Goal: Find specific page/section: Find specific page/section

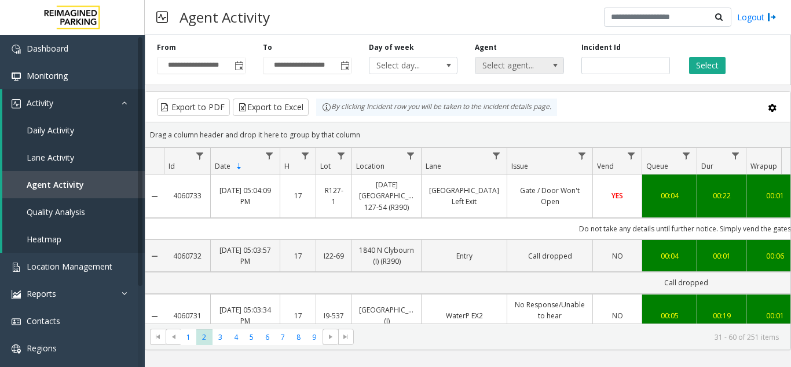
click at [532, 65] on span "Select agent..." at bounding box center [511, 65] width 70 height 16
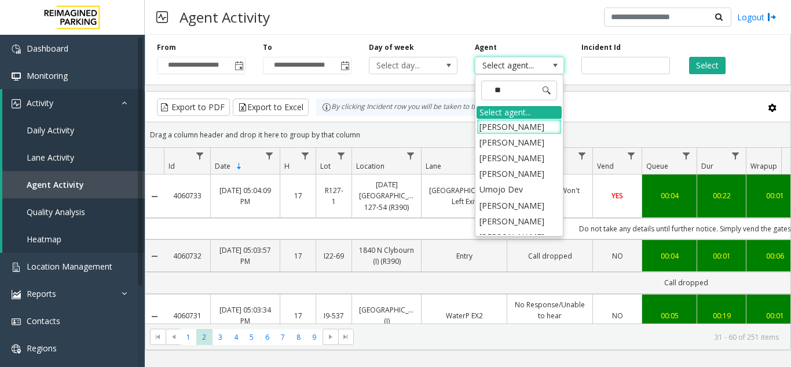
type input "***"
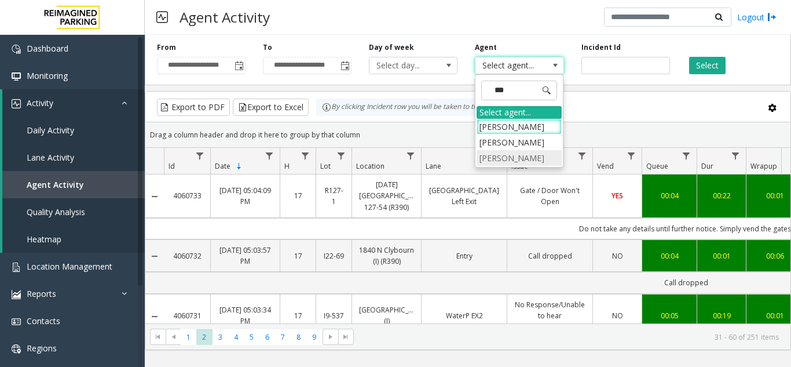
click at [518, 160] on li "[PERSON_NAME]" at bounding box center [519, 158] width 85 height 16
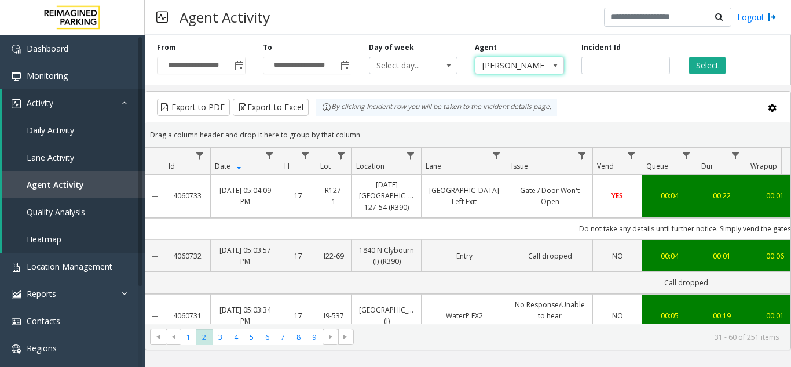
click at [711, 56] on div "Select" at bounding box center [732, 58] width 106 height 32
click at [711, 64] on button "Select" at bounding box center [707, 65] width 36 height 17
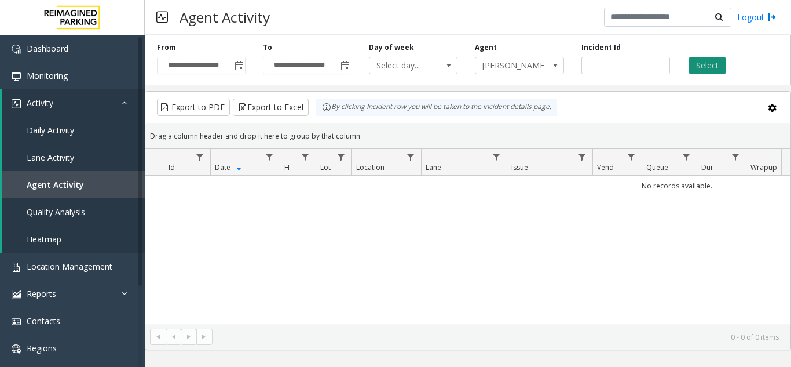
click at [716, 68] on button "Select" at bounding box center [707, 65] width 36 height 17
click at [239, 68] on span "Toggle popup" at bounding box center [239, 65] width 9 height 9
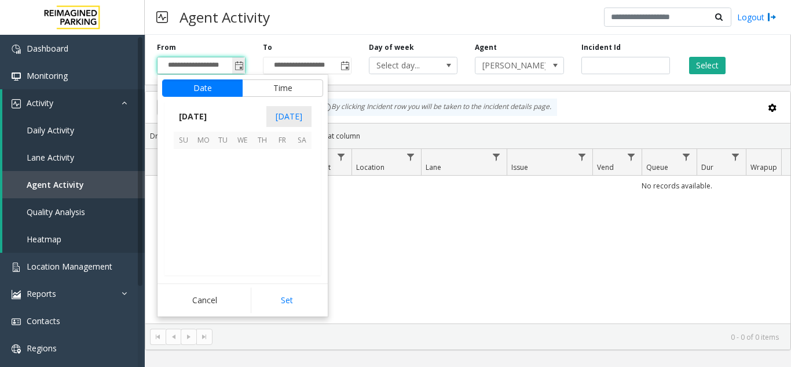
scroll to position [207773, 0]
click at [197, 218] on span "18" at bounding box center [203, 218] width 20 height 20
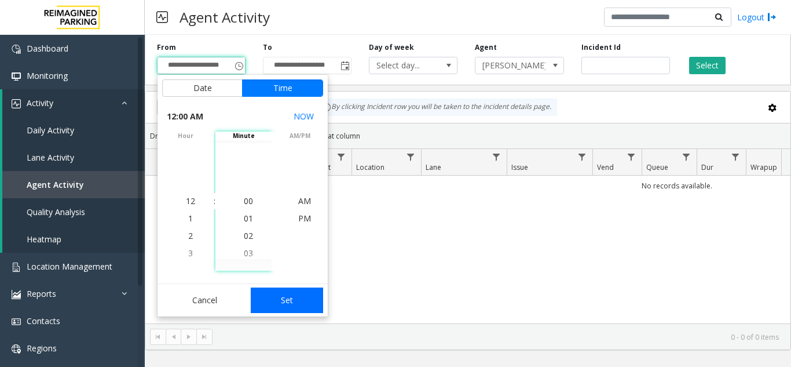
click at [268, 291] on button "Set" at bounding box center [287, 299] width 73 height 25
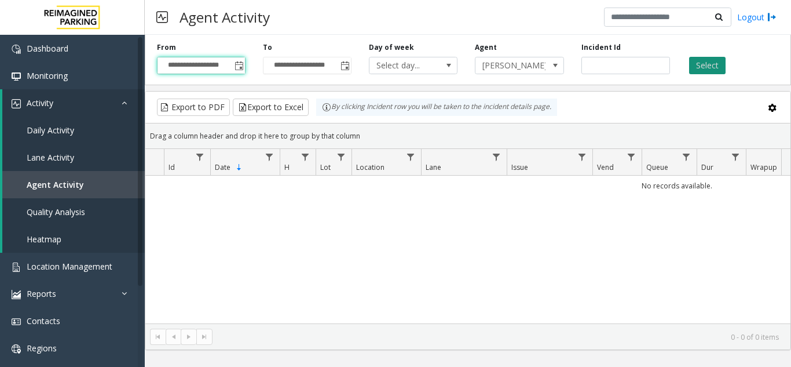
click at [705, 61] on button "Select" at bounding box center [707, 65] width 36 height 17
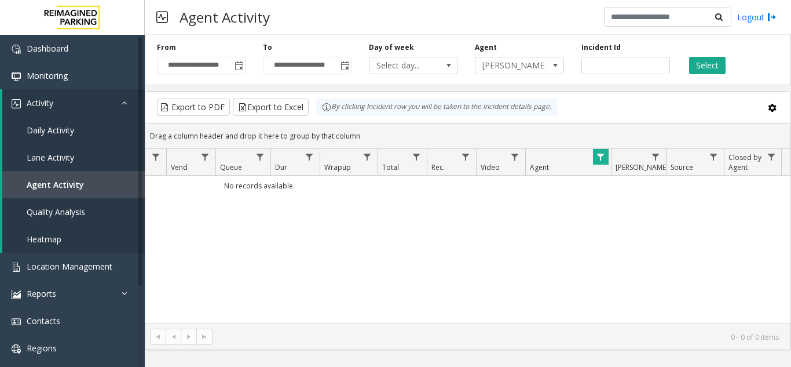
scroll to position [0, 0]
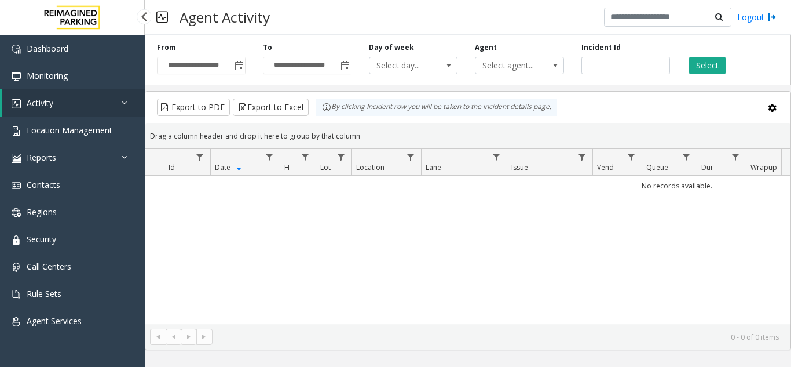
click at [57, 110] on link "Activity" at bounding box center [73, 102] width 143 height 27
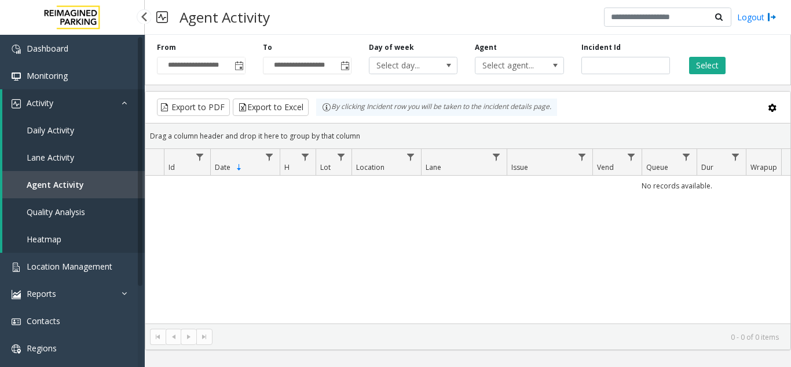
click at [62, 184] on span "Agent Activity" at bounding box center [55, 184] width 57 height 11
click at [238, 65] on span "Toggle popup" at bounding box center [239, 65] width 9 height 9
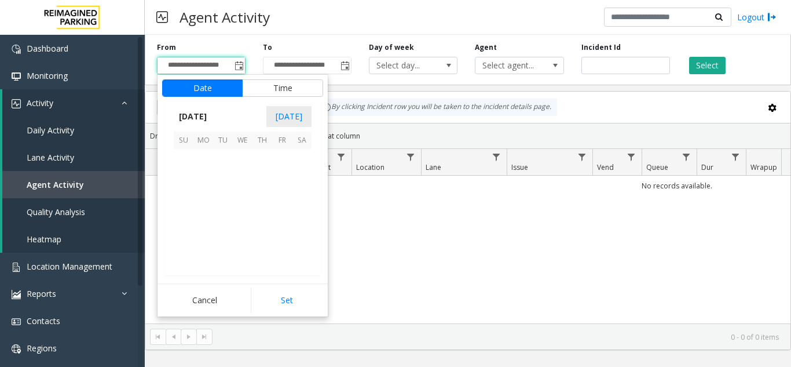
scroll to position [207773, 0]
click at [202, 214] on span "18" at bounding box center [203, 218] width 20 height 20
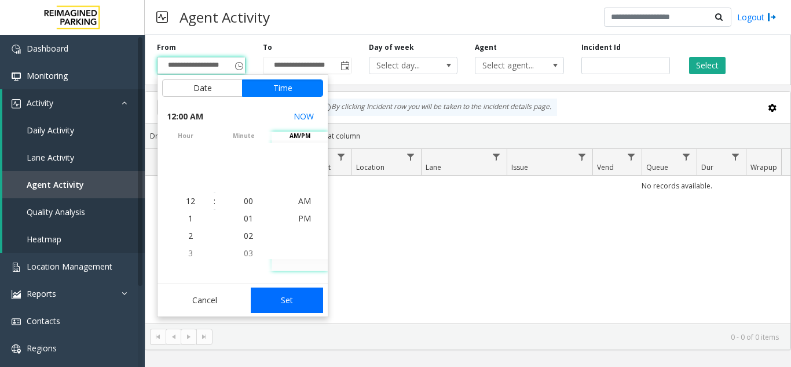
click at [293, 297] on button "Set" at bounding box center [287, 299] width 73 height 25
type input "**********"
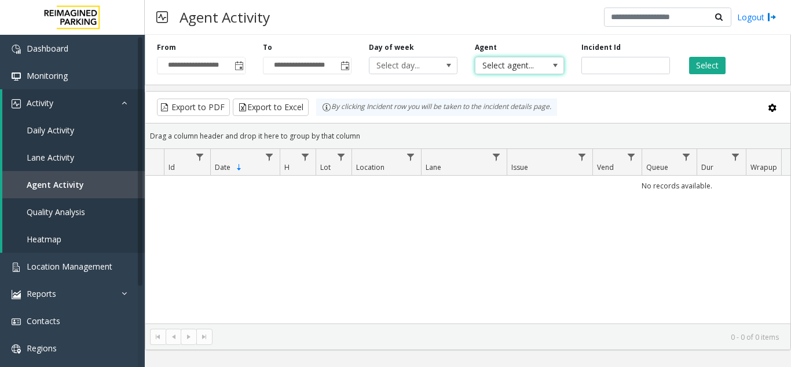
click at [526, 72] on span "Select agent..." at bounding box center [511, 65] width 70 height 16
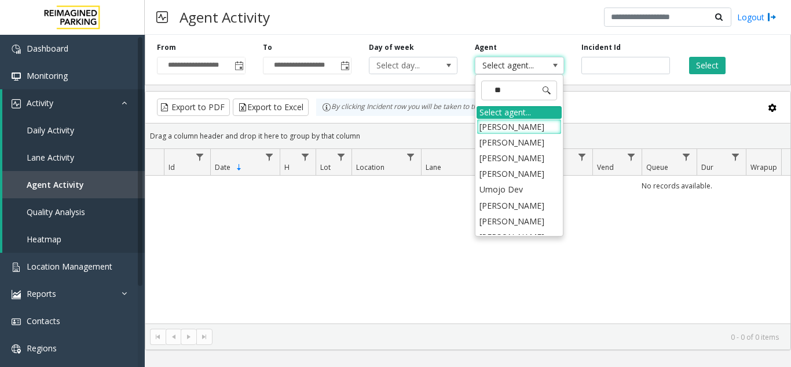
type input "***"
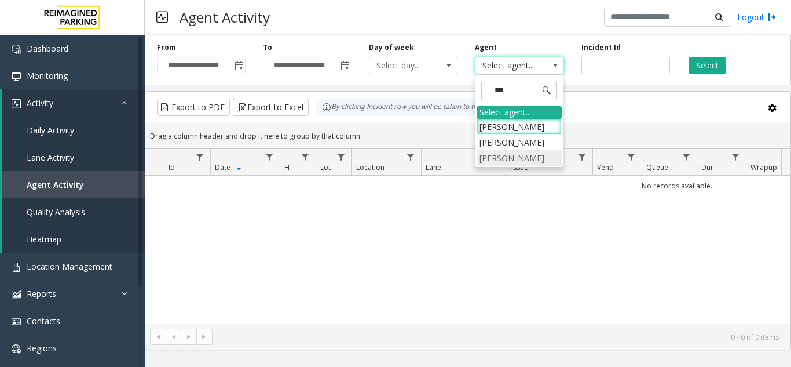
click at [509, 158] on li "[PERSON_NAME]" at bounding box center [519, 158] width 85 height 16
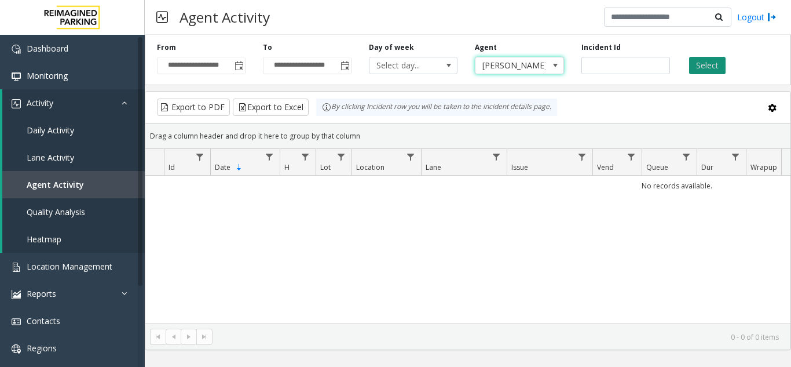
click at [717, 63] on button "Select" at bounding box center [707, 65] width 36 height 17
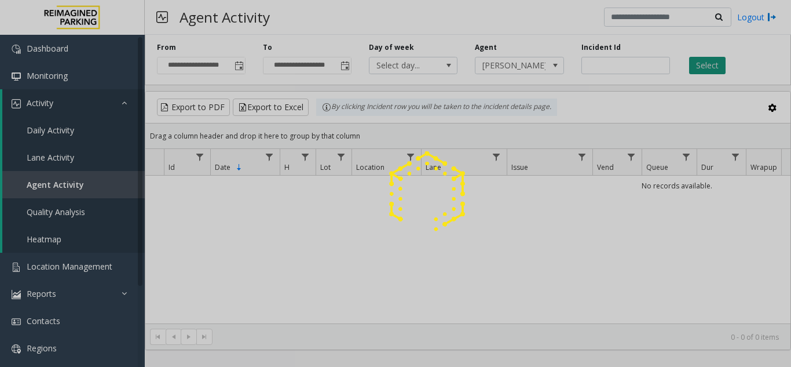
click at [717, 63] on div at bounding box center [395, 183] width 791 height 367
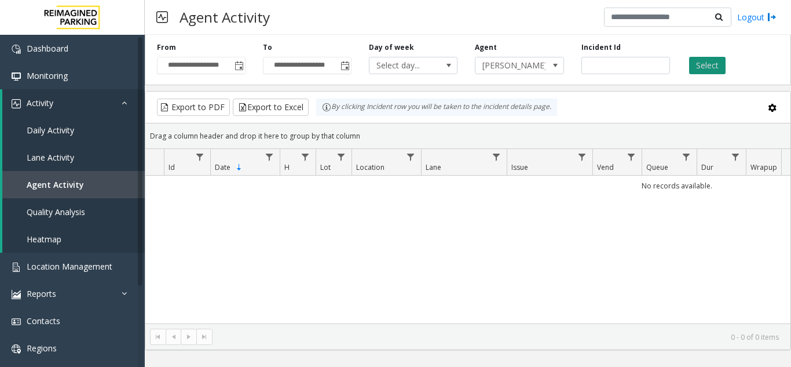
click at [717, 63] on button "Select" at bounding box center [707, 65] width 36 height 17
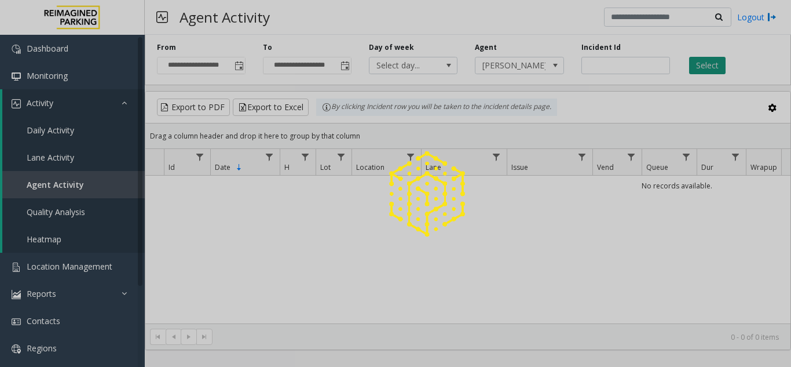
click at [717, 63] on div at bounding box center [395, 183] width 791 height 367
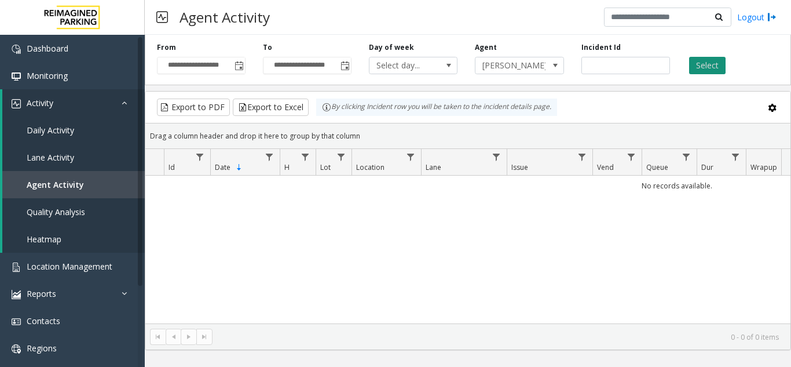
click at [717, 63] on button "Select" at bounding box center [707, 65] width 36 height 17
click at [242, 67] on span "Toggle popup" at bounding box center [239, 65] width 9 height 9
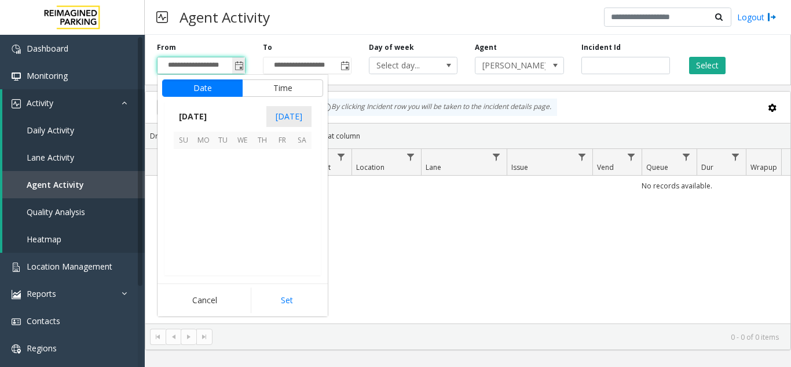
scroll to position [207773, 0]
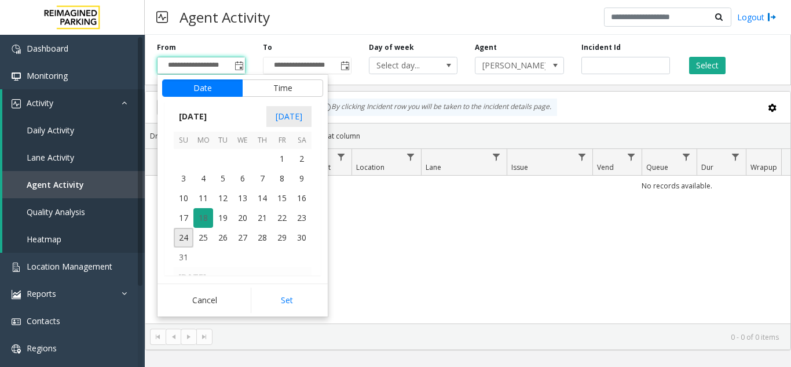
click at [204, 211] on span "18" at bounding box center [203, 218] width 20 height 20
